Goal: Information Seeking & Learning: Learn about a topic

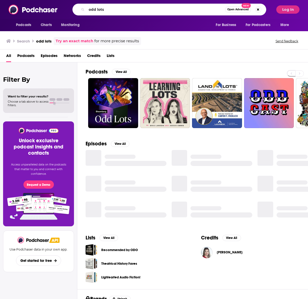
click at [125, 11] on input "odd lots" at bounding box center [156, 9] width 139 height 8
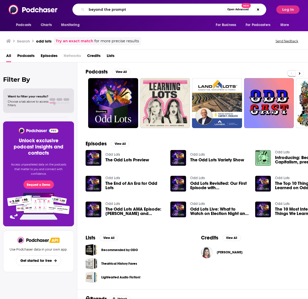
type input "beyond the prompt"
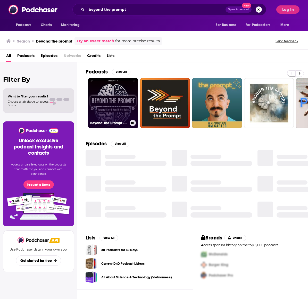
click at [106, 98] on link "Beyond The Prompt - How to use AI in your company" at bounding box center [113, 103] width 50 height 50
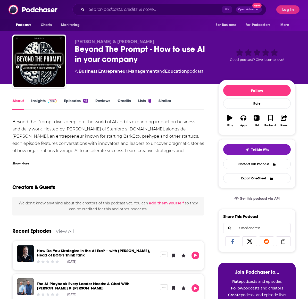
click at [65, 100] on link "Episodes 46" at bounding box center [76, 104] width 24 height 12
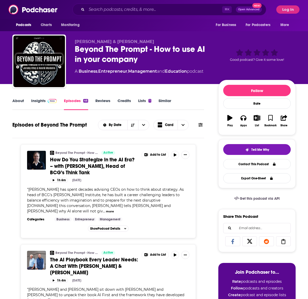
click at [34, 100] on link "Insights" at bounding box center [44, 104] width 26 height 12
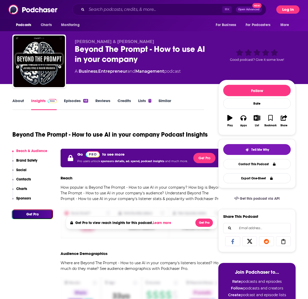
click at [283, 7] on button "Log In" at bounding box center [288, 9] width 23 height 8
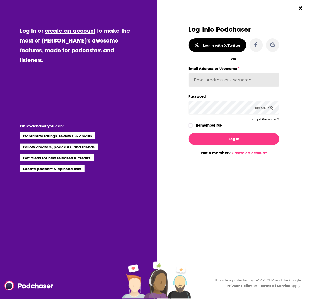
type input "devinandrade"
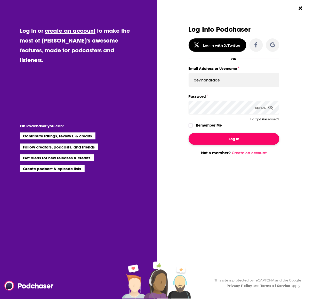
click at [229, 144] on button "Log In" at bounding box center [234, 139] width 91 height 12
